Goal: Information Seeking & Learning: Learn about a topic

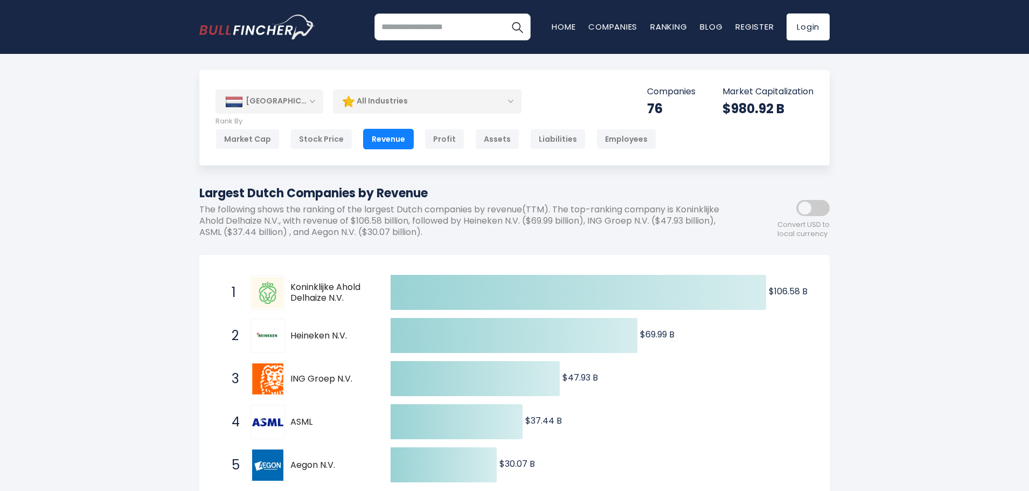
click at [406, 103] on div "All Industries" at bounding box center [427, 101] width 189 height 25
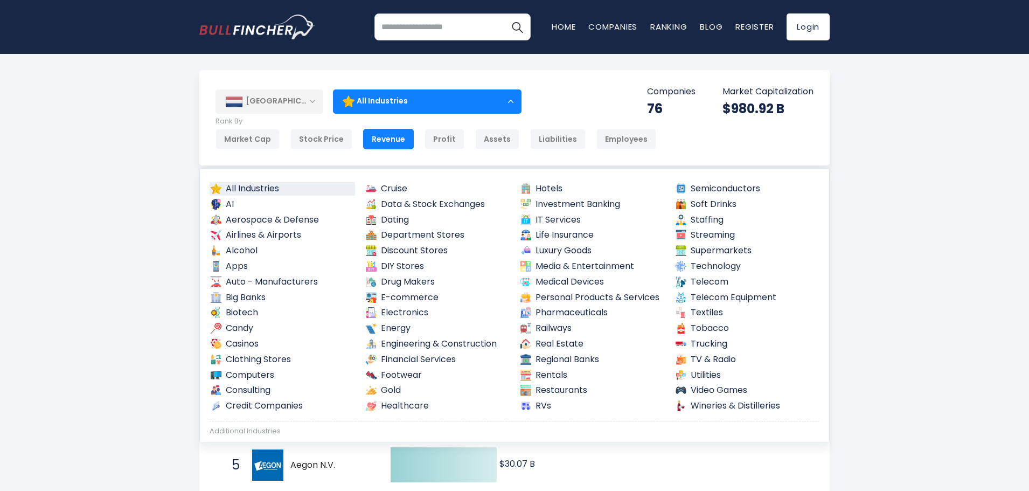
drag, startPoint x: 109, startPoint y: 157, endPoint x: 144, endPoint y: 148, distance: 36.1
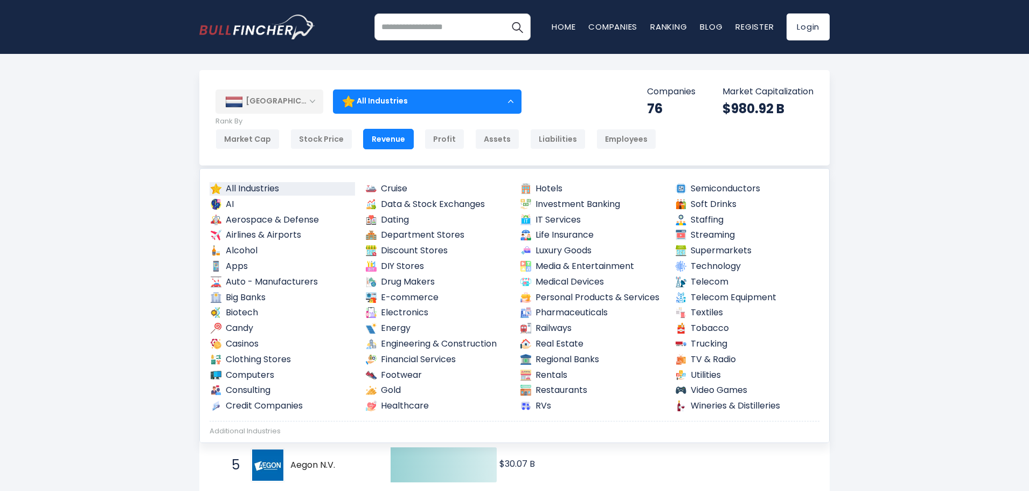
click at [367, 137] on div "Revenue" at bounding box center [388, 139] width 51 height 20
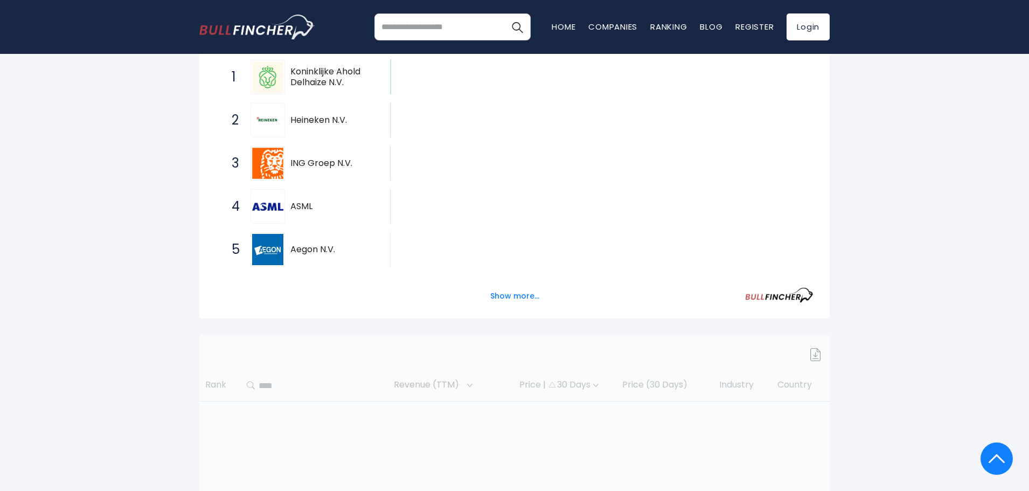
scroll to position [205, 0]
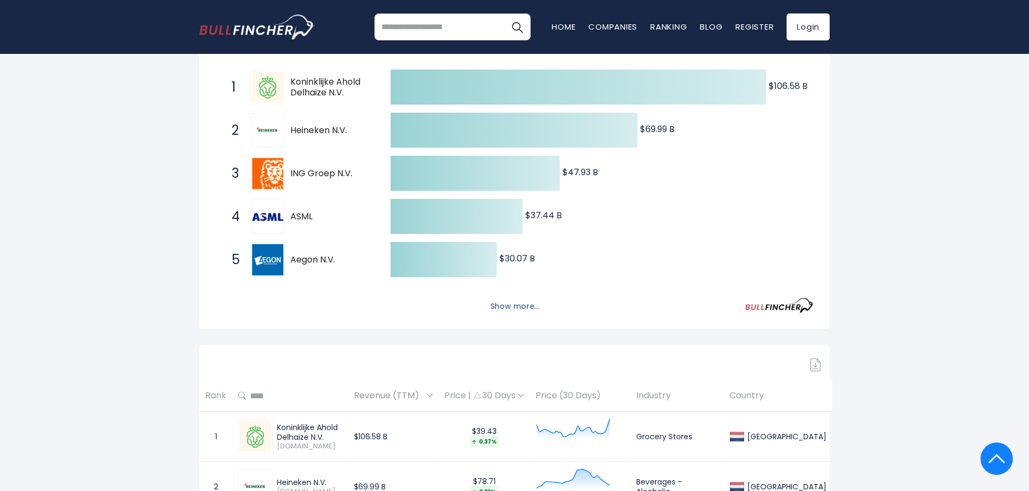
click at [512, 307] on button "Show more..." at bounding box center [515, 306] width 62 height 18
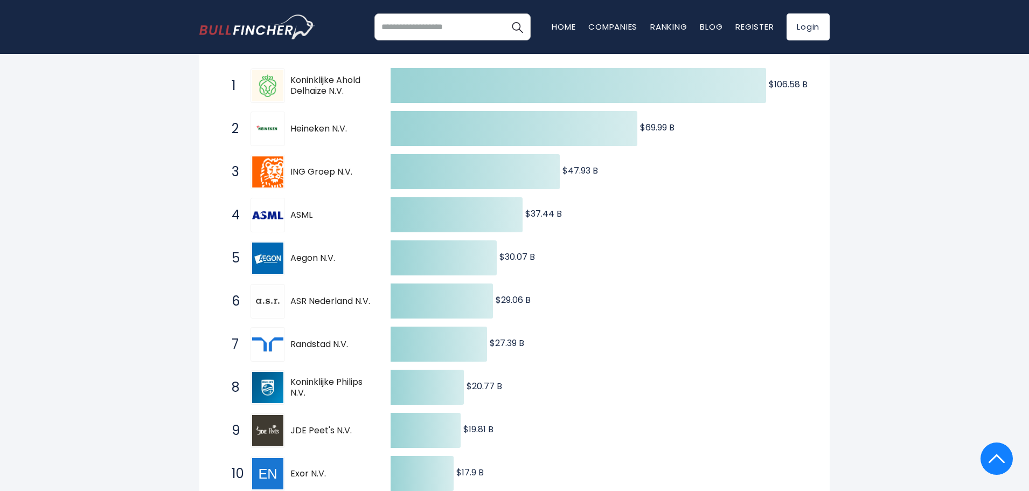
scroll to position [0, 0]
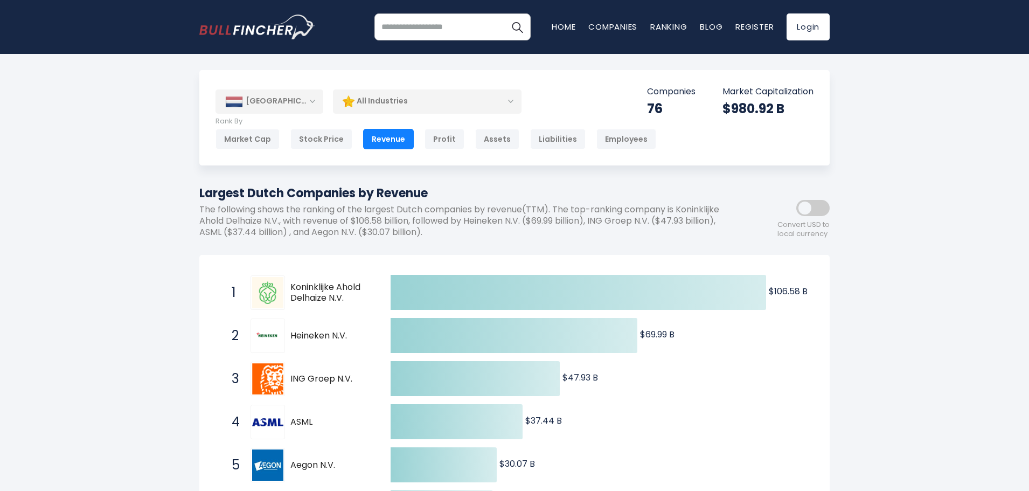
click at [434, 101] on div "All Industries" at bounding box center [427, 101] width 189 height 25
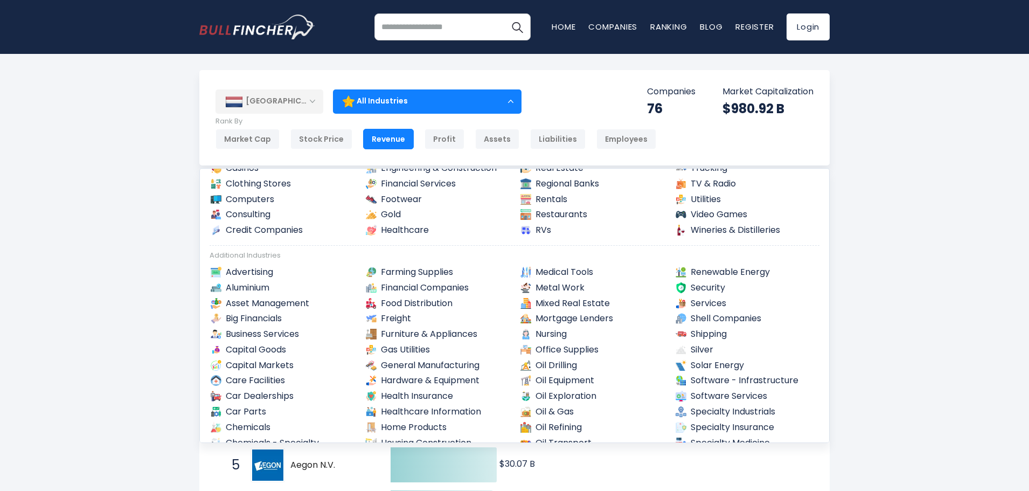
scroll to position [162, 0]
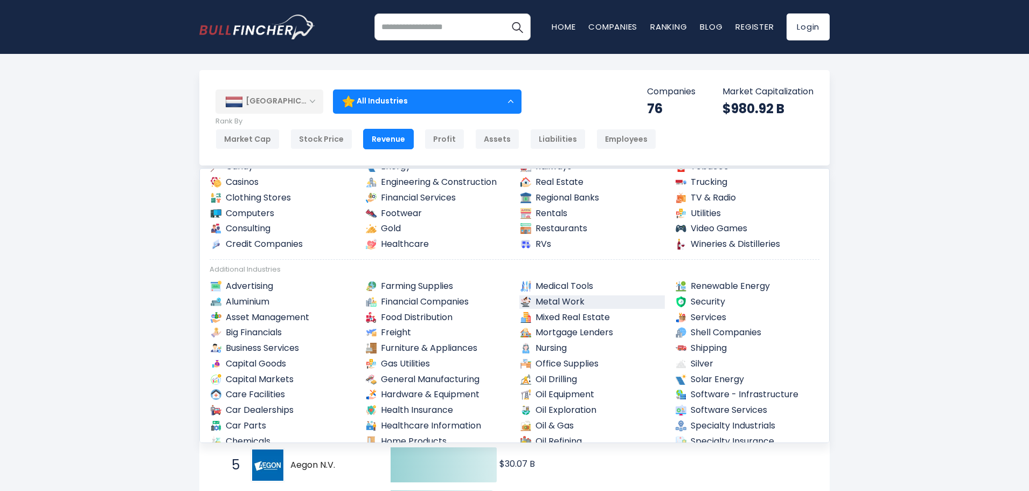
click at [558, 295] on link "Metal Work" at bounding box center [591, 301] width 145 height 13
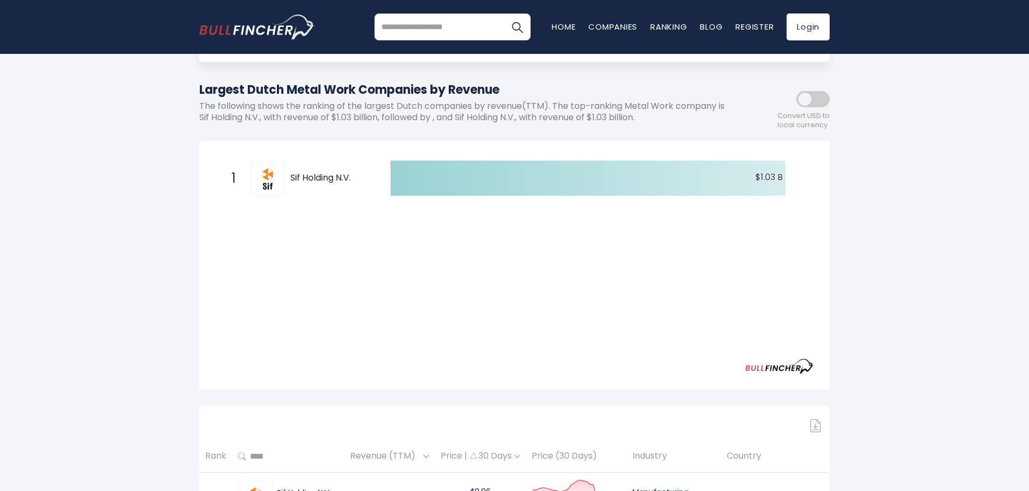
scroll to position [108, 0]
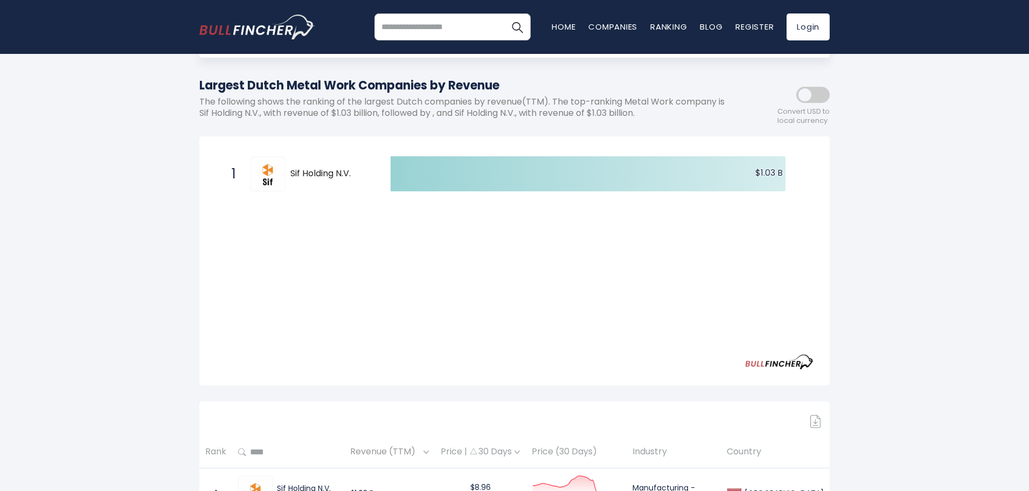
drag, startPoint x: 352, startPoint y: 171, endPoint x: 288, endPoint y: 173, distance: 64.7
click at [290, 174] on span "Sif Holding N.V." at bounding box center [330, 173] width 81 height 11
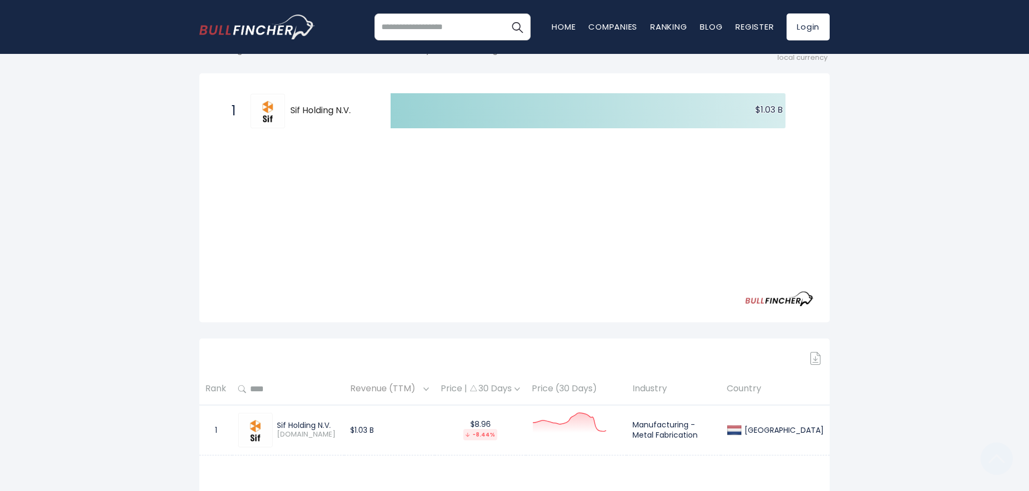
scroll to position [269, 0]
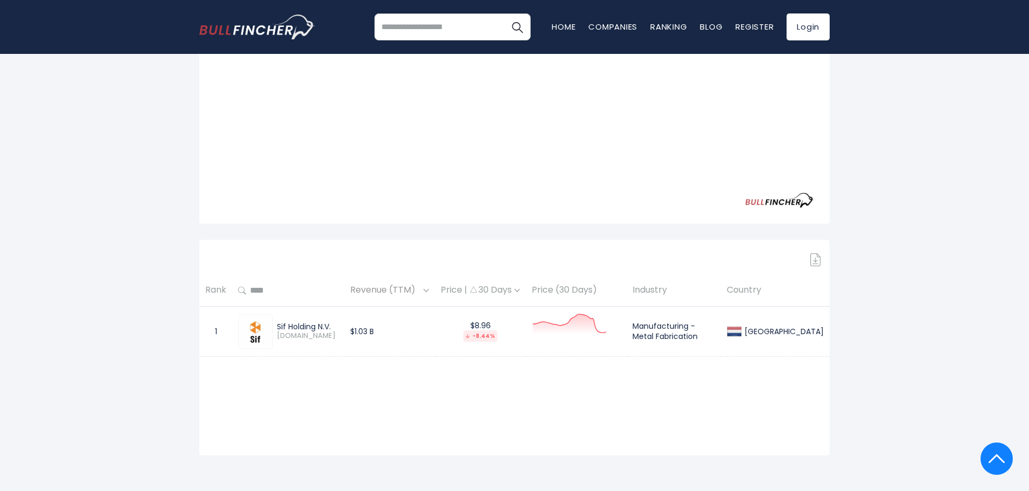
drag, startPoint x: 333, startPoint y: 324, endPoint x: 285, endPoint y: 324, distance: 47.4
click at [276, 321] on div "Sif Holding N.V. SIFG.AS" at bounding box center [288, 331] width 100 height 34
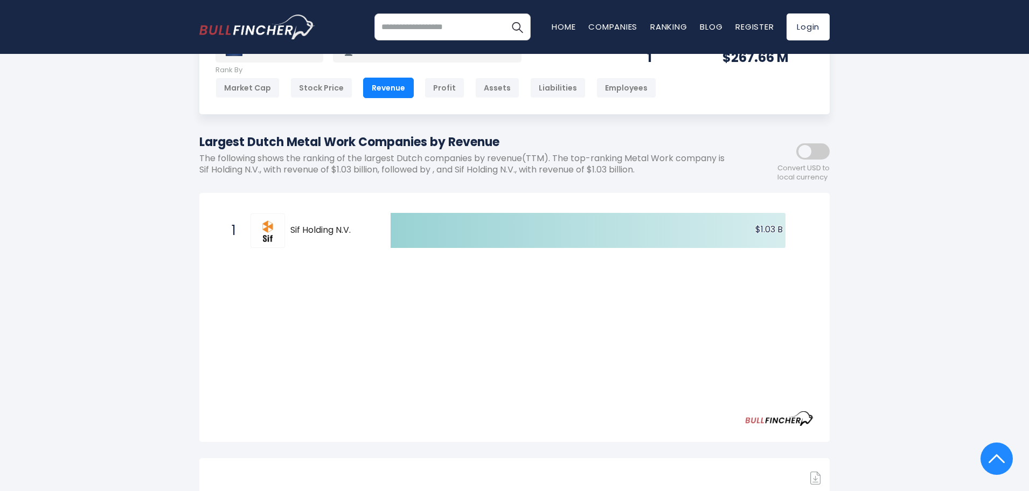
scroll to position [0, 0]
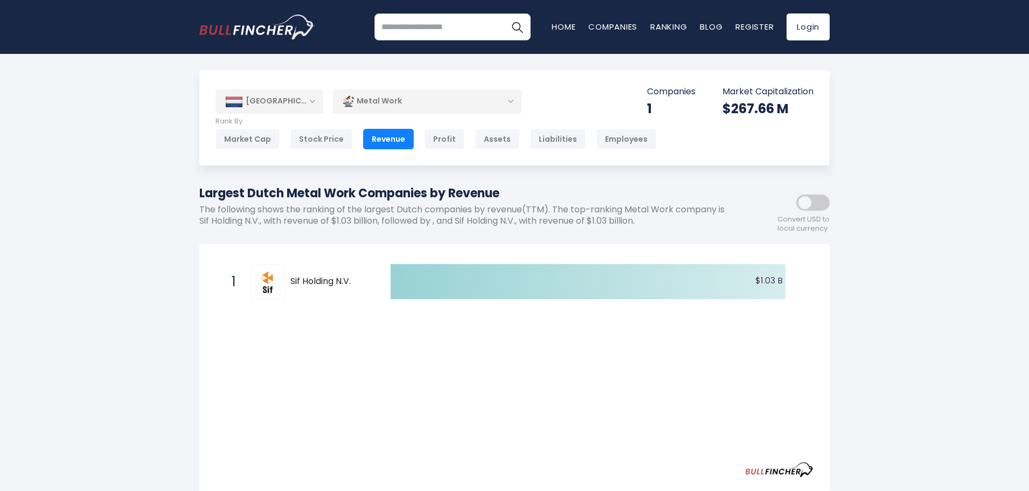
click at [406, 90] on div "Metal Work" at bounding box center [427, 101] width 189 height 25
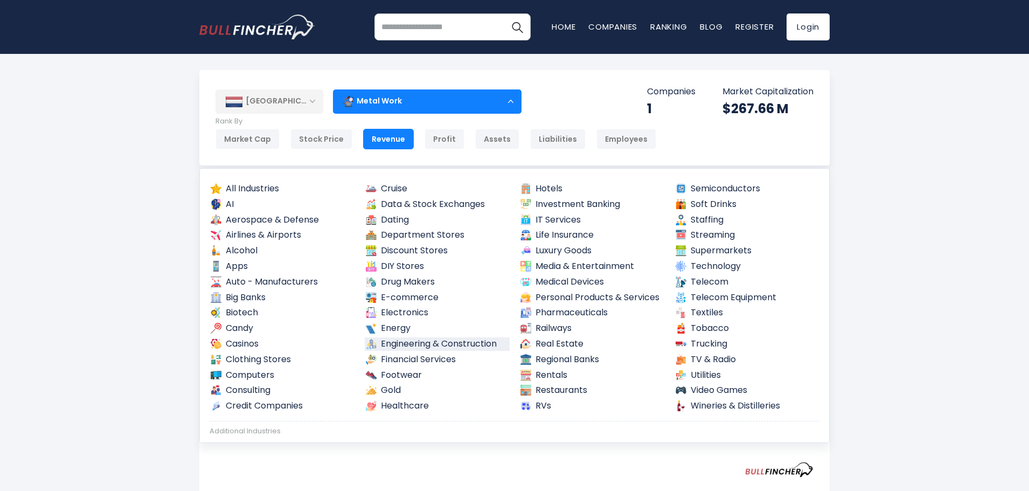
click at [418, 339] on link "Engineering & Construction" at bounding box center [437, 343] width 145 height 13
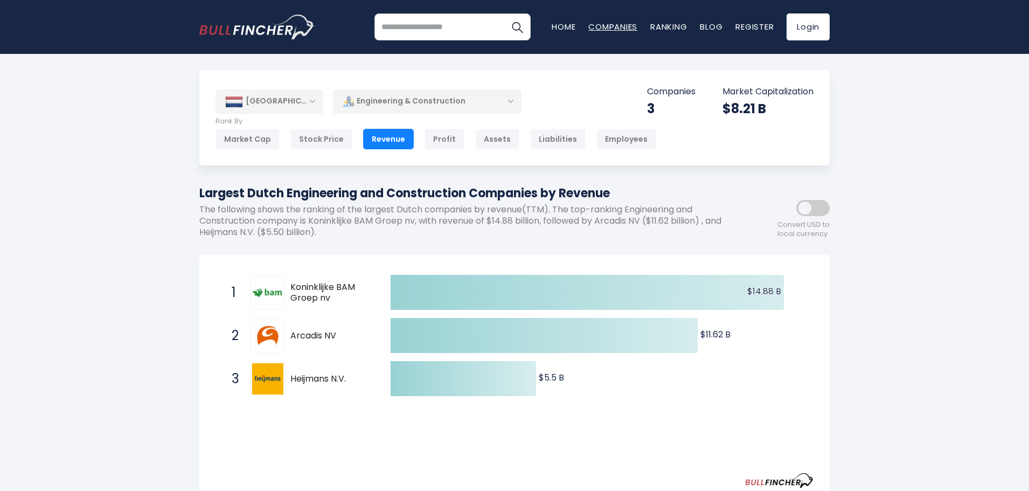
click at [612, 23] on link "Companies" at bounding box center [612, 26] width 49 height 11
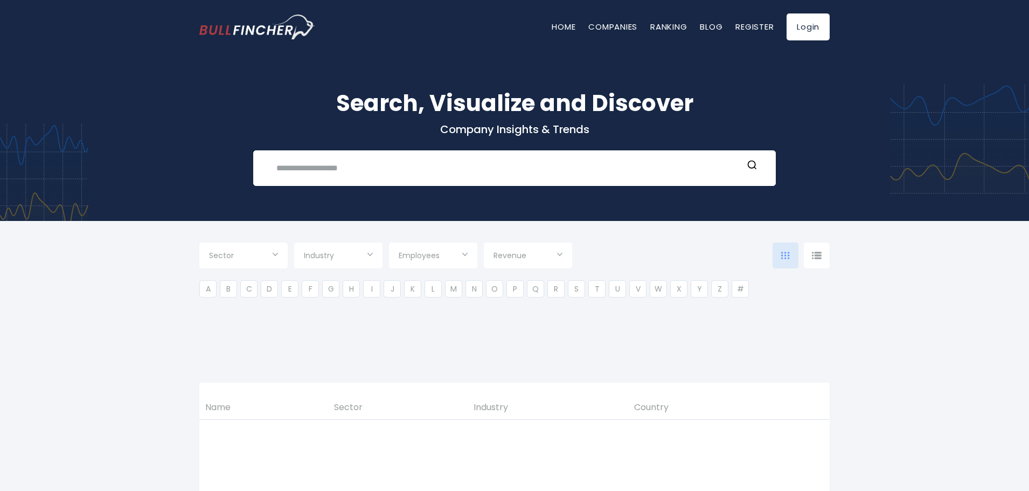
type input "***"
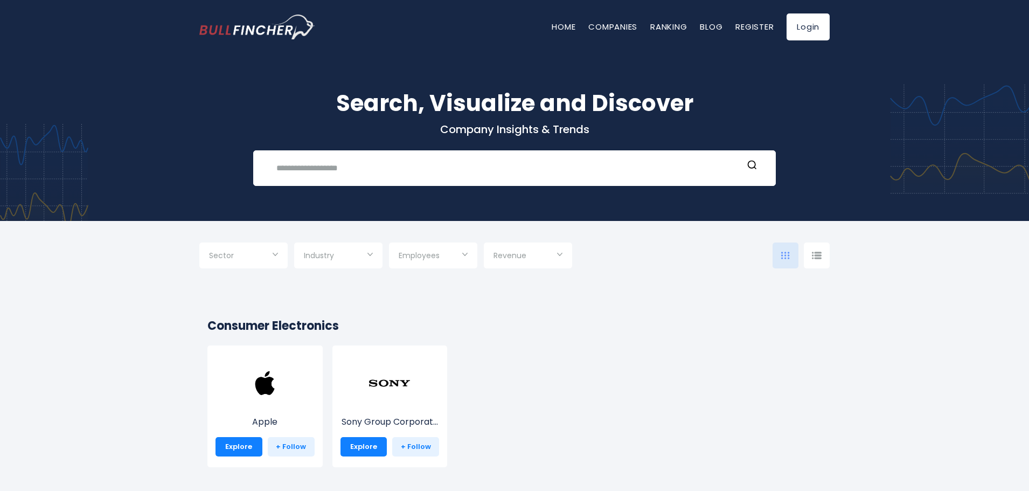
click at [248, 256] on input "Selection" at bounding box center [243, 256] width 69 height 19
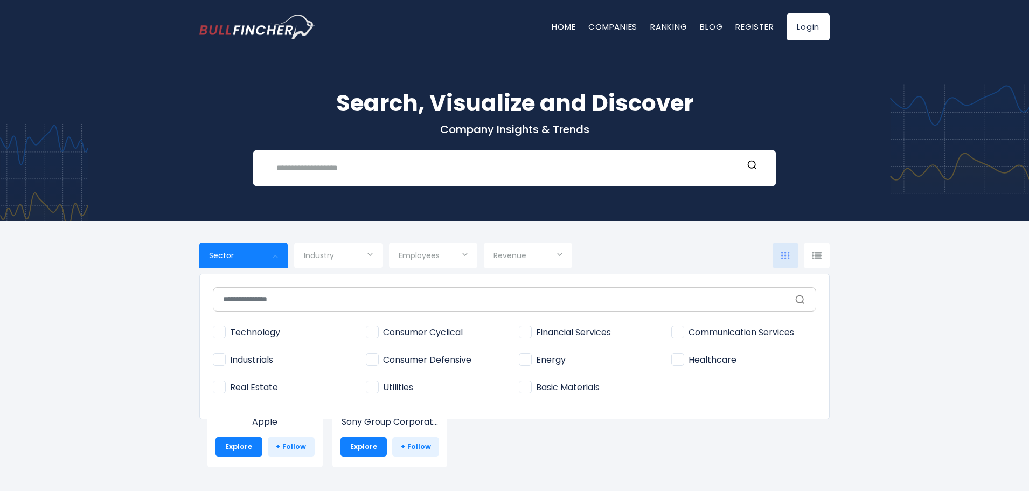
click at [248, 256] on div at bounding box center [514, 245] width 1029 height 491
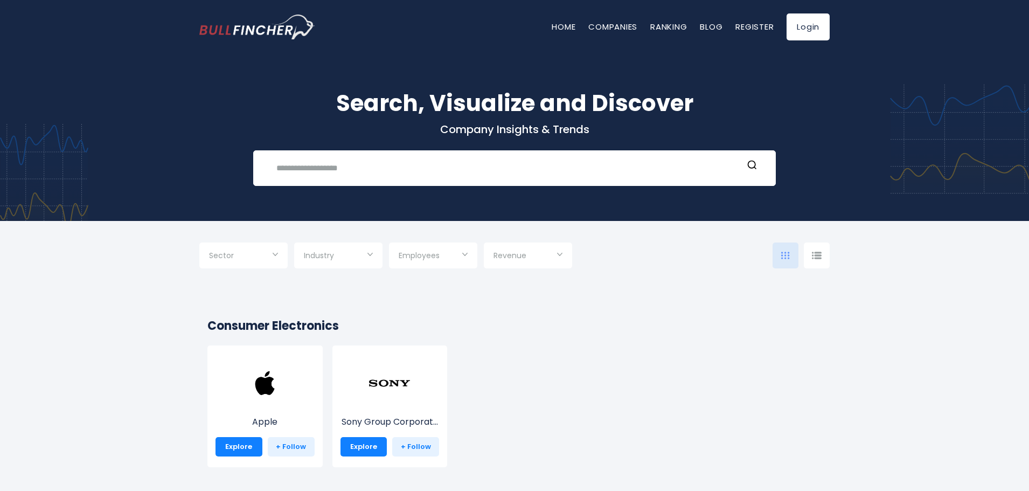
click at [321, 255] on span "Industry" at bounding box center [319, 255] width 30 height 10
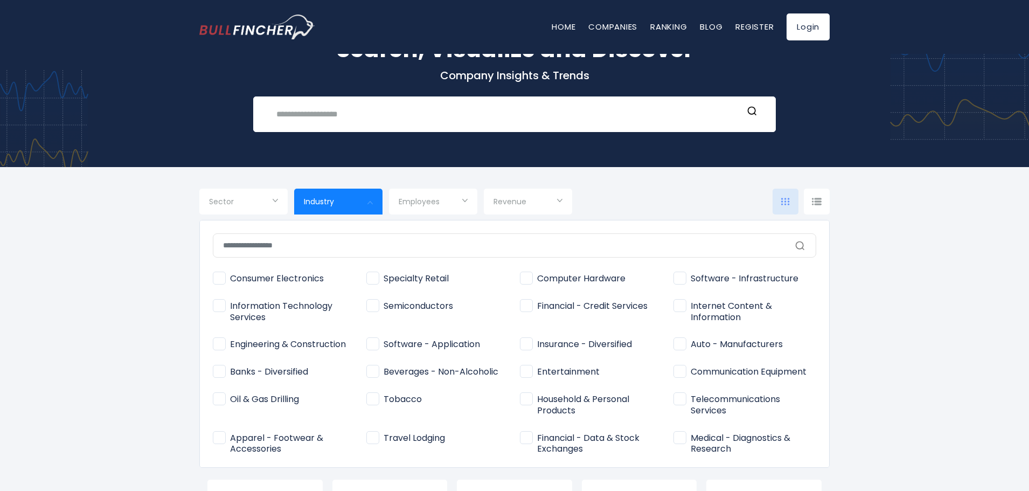
click at [294, 244] on input "text" at bounding box center [514, 245] width 603 height 24
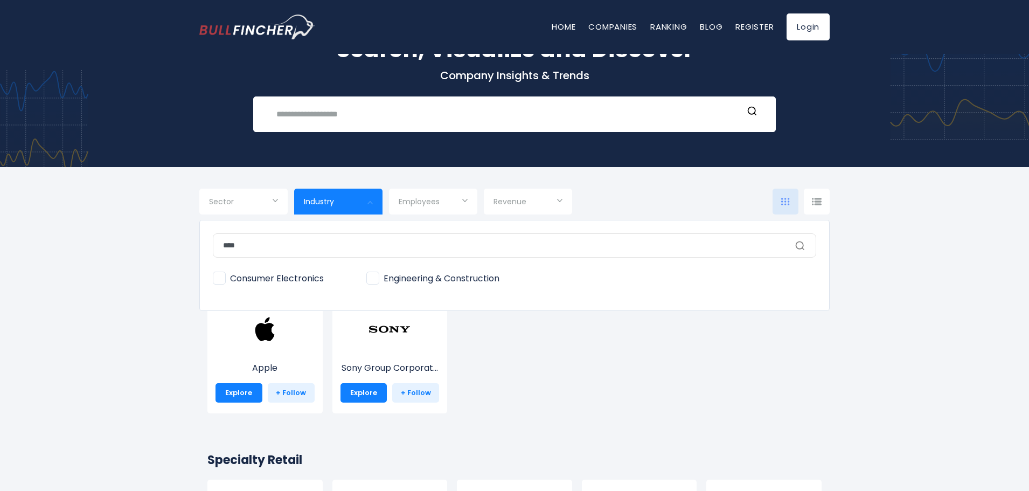
type input "****"
click at [370, 279] on span "Engineering & Construction" at bounding box center [432, 278] width 133 height 11
type input "**********"
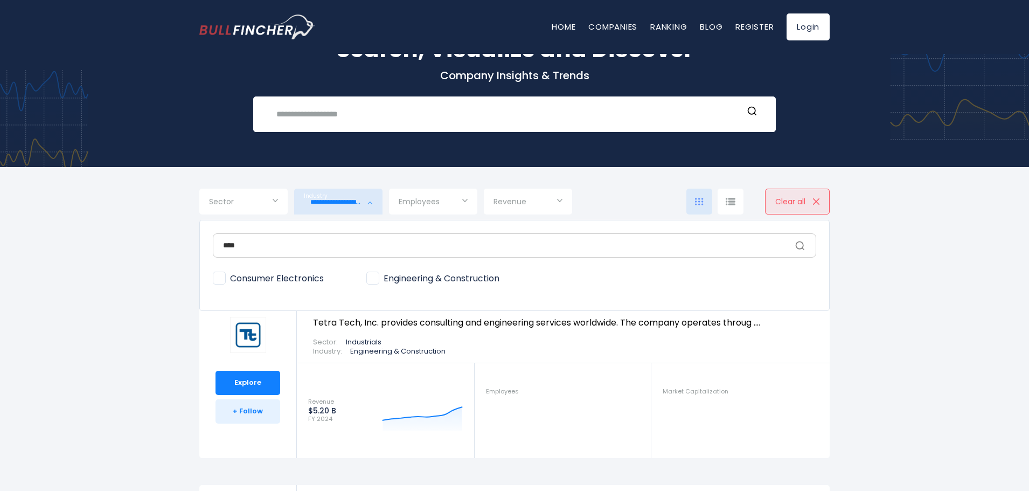
click at [80, 296] on div at bounding box center [514, 245] width 1029 height 491
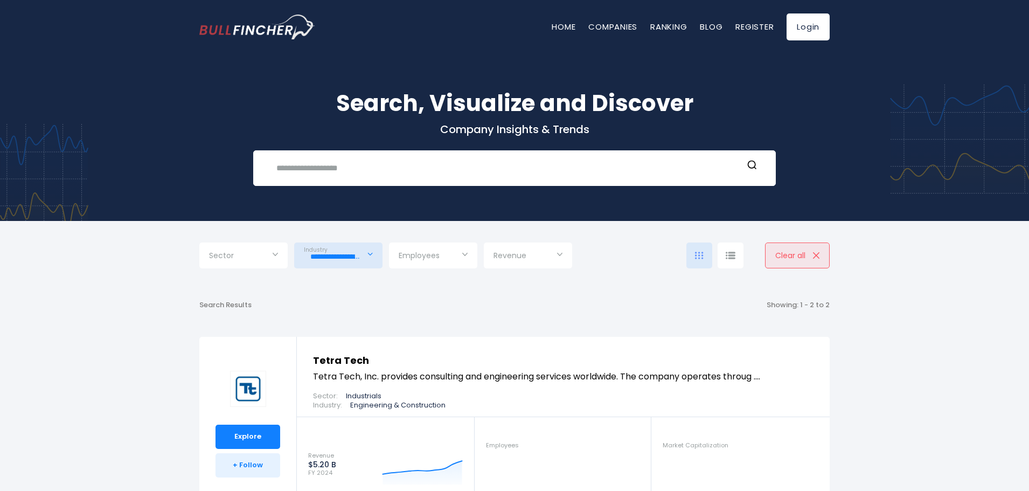
click at [255, 257] on input "Selection" at bounding box center [243, 256] width 69 height 19
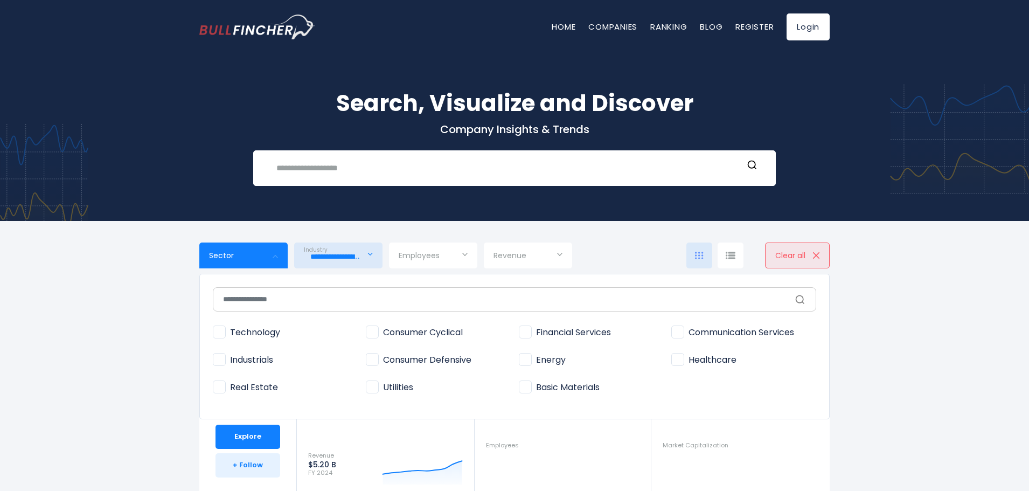
click at [523, 390] on span "Basic Materials" at bounding box center [559, 387] width 81 height 11
type input "**********"
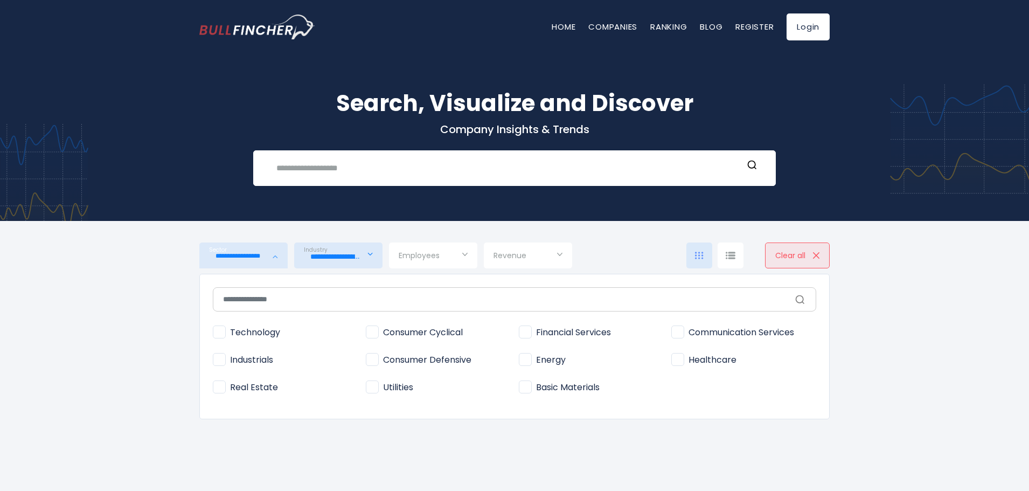
click at [130, 324] on div at bounding box center [514, 245] width 1029 height 491
